Goal: Transaction & Acquisition: Register for event/course

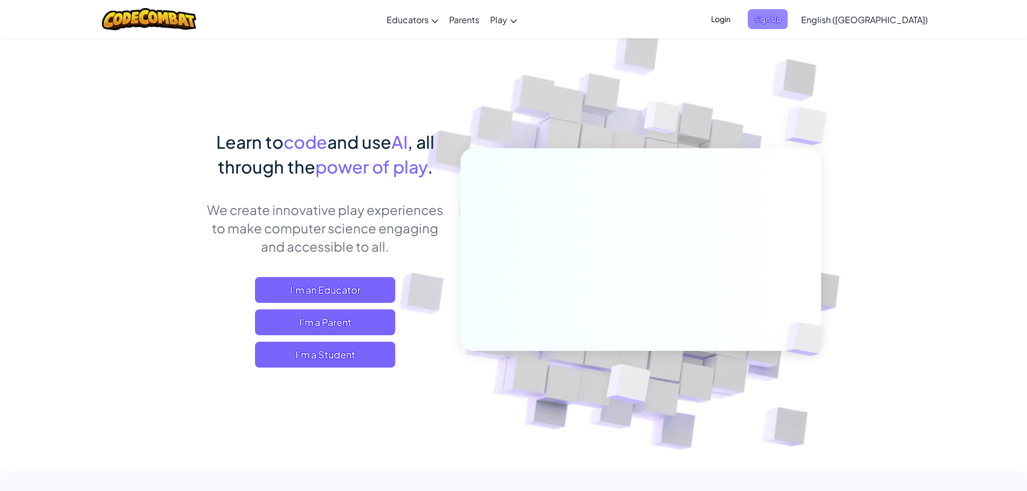
click at [788, 19] on span "Sign Up" at bounding box center [768, 19] width 40 height 20
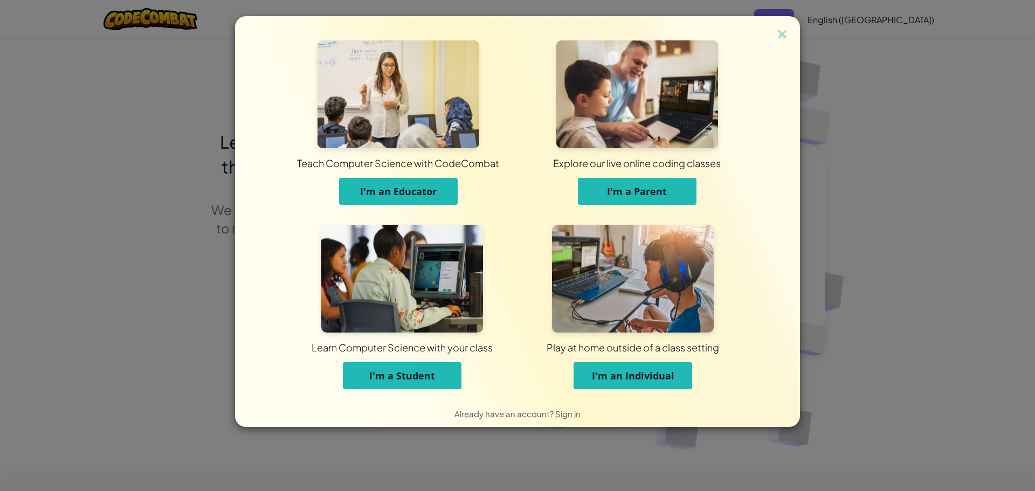
click at [413, 369] on span "I'm a Student" at bounding box center [402, 375] width 66 height 13
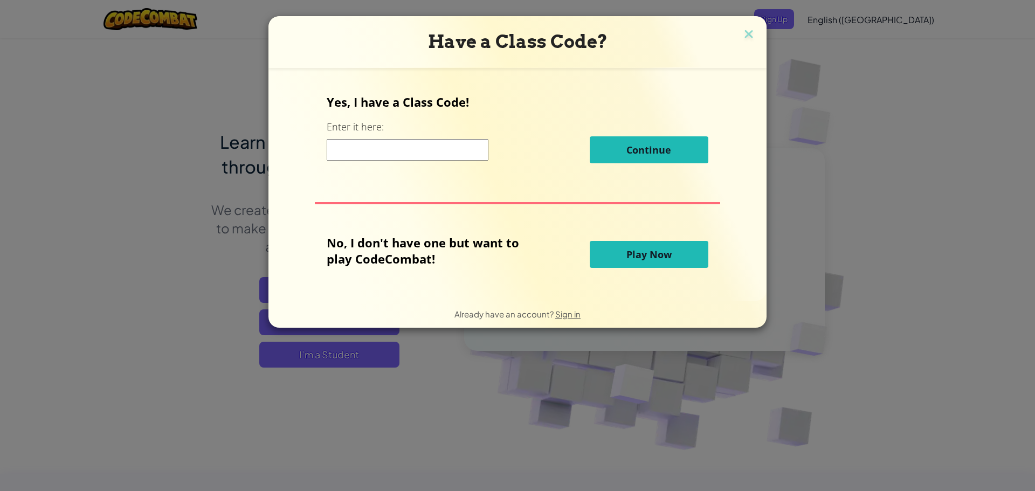
click at [389, 150] on input at bounding box center [408, 150] width 162 height 22
type input "ClassTurnSing"
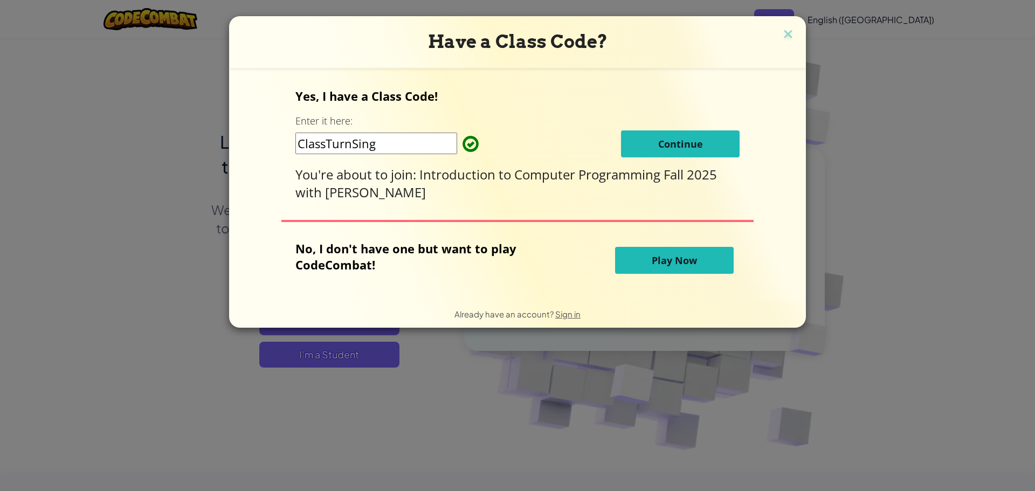
click at [631, 160] on div "Yes, I have a Class Code! Enter it here: ClassTurnSing Continue You're about to…" at bounding box center [517, 144] width 444 height 113
click at [642, 157] on button "Continue" at bounding box center [680, 143] width 119 height 27
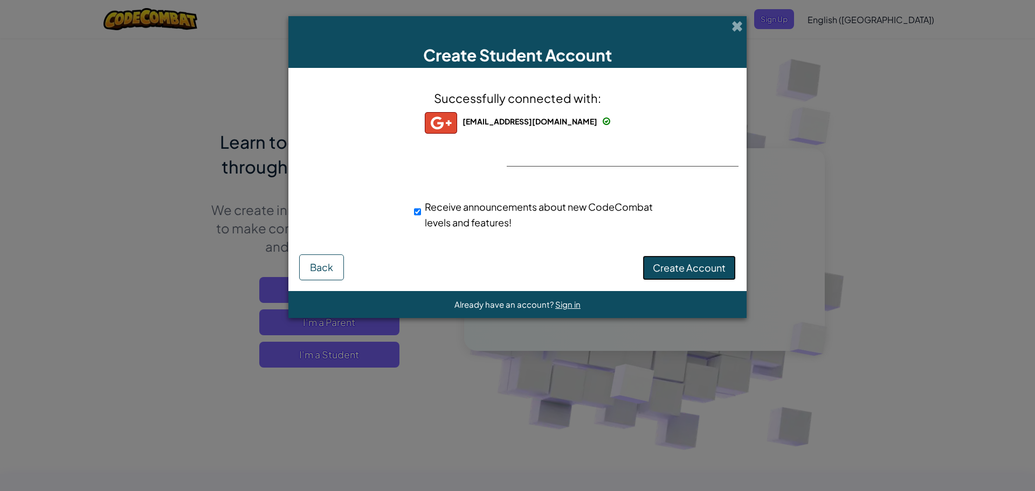
click at [674, 267] on span "Create Account" at bounding box center [689, 267] width 73 height 12
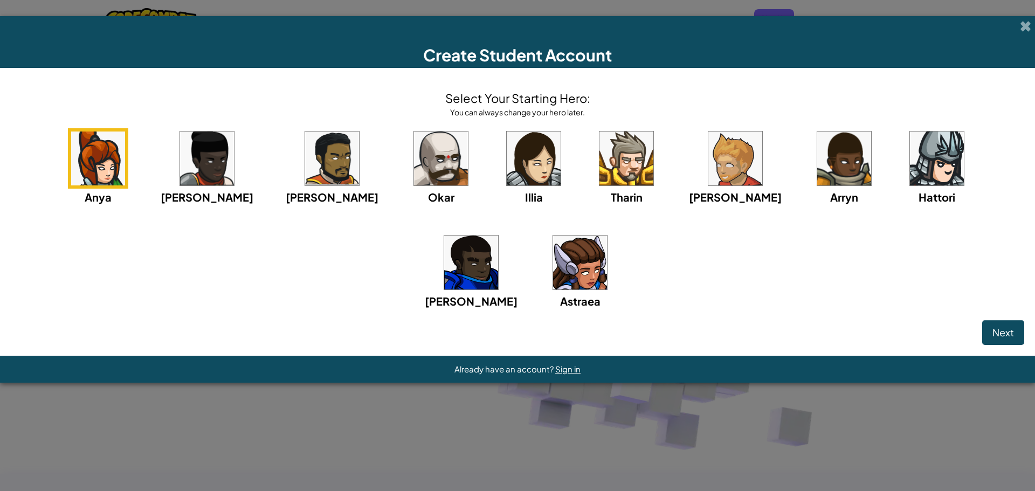
click at [305, 168] on img at bounding box center [332, 159] width 54 height 54
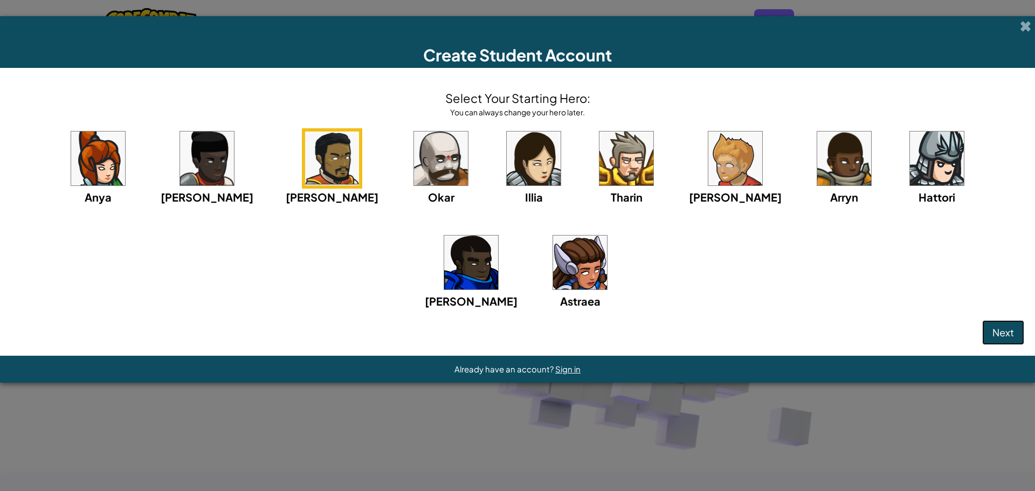
click at [1004, 328] on span "Next" at bounding box center [1003, 332] width 22 height 12
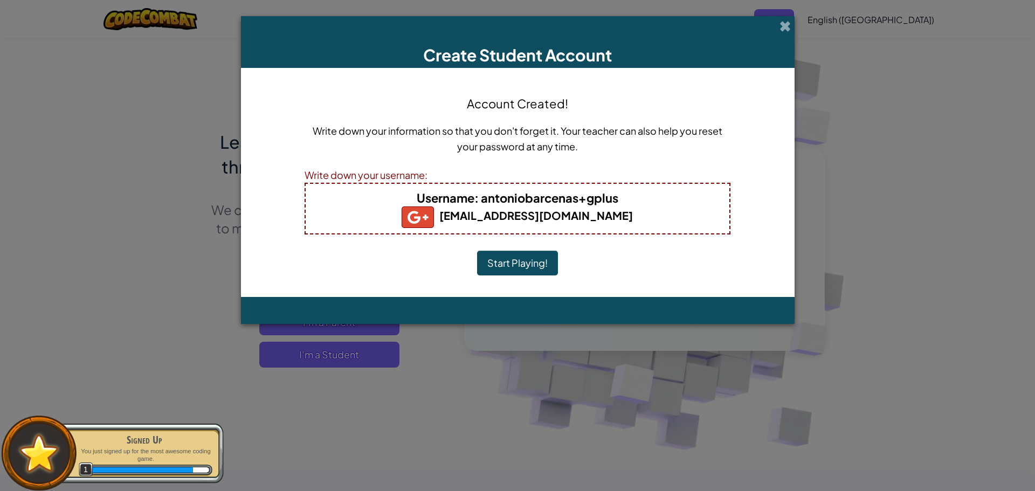
click at [507, 258] on button "Start Playing!" at bounding box center [517, 263] width 81 height 25
